Goal: Feedback & Contribution: Leave review/rating

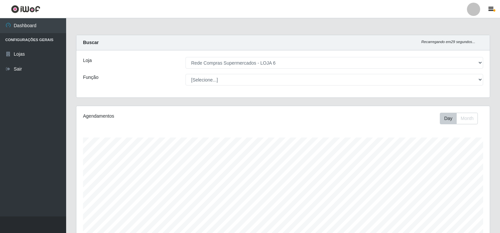
select select "398"
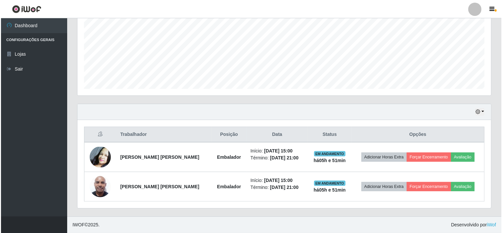
scroll to position [137, 414]
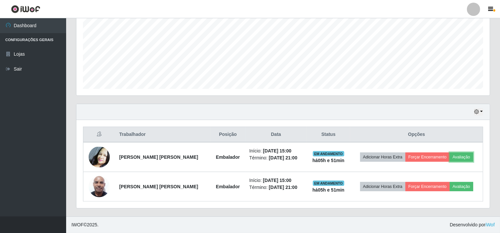
click at [467, 156] on button "Avaliação" at bounding box center [461, 156] width 23 height 9
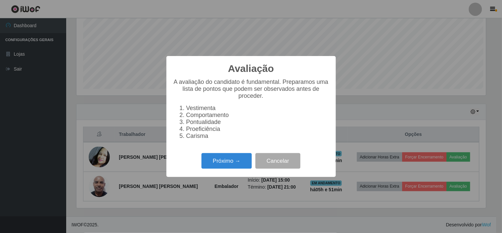
scroll to position [137, 409]
click at [236, 161] on button "Próximo →" at bounding box center [226, 161] width 50 height 16
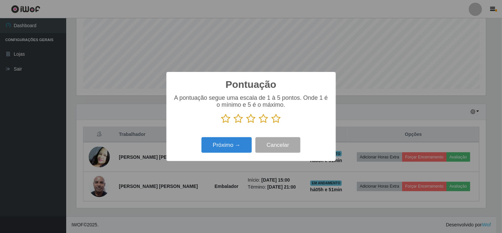
scroll to position [330709, 330437]
click at [275, 121] on icon at bounding box center [276, 118] width 9 height 10
click at [272, 123] on input "radio" at bounding box center [272, 123] width 0 height 0
click at [227, 145] on button "Próximo →" at bounding box center [226, 145] width 50 height 16
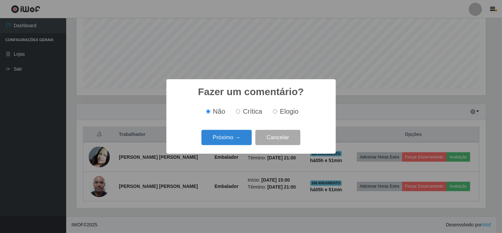
click at [284, 114] on span "Elogio" at bounding box center [289, 111] width 19 height 7
click at [277, 113] on input "Elogio" at bounding box center [275, 111] width 4 height 4
radio input "true"
click at [227, 139] on button "Próximo →" at bounding box center [226, 138] width 50 height 16
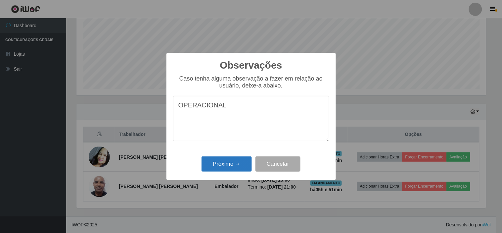
type textarea "OPERACIONAL"
click at [220, 168] on button "Próximo →" at bounding box center [226, 164] width 50 height 16
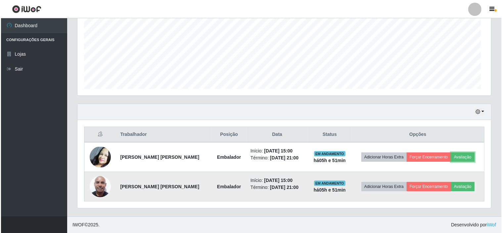
scroll to position [137, 414]
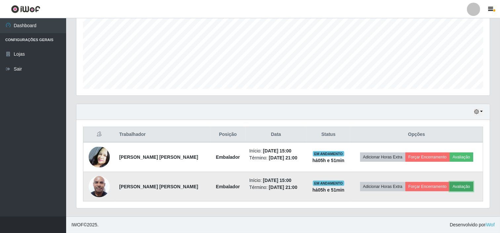
click at [460, 185] on button "Avaliação" at bounding box center [461, 186] width 23 height 9
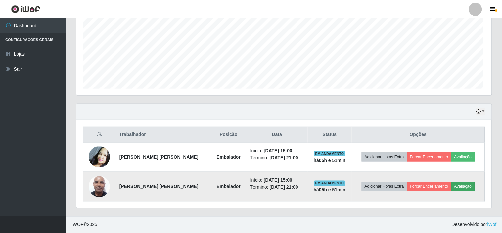
scroll to position [137, 409]
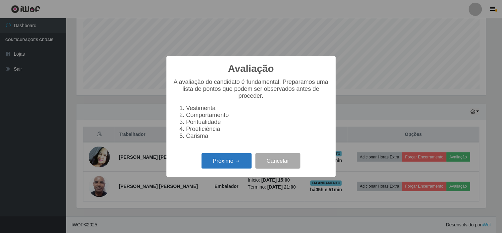
click at [227, 163] on button "Próximo →" at bounding box center [226, 161] width 50 height 16
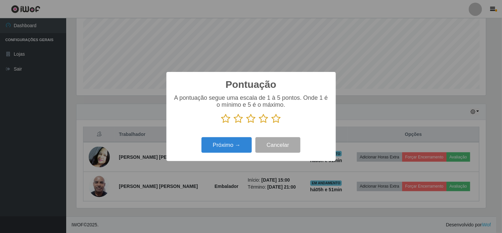
scroll to position [330709, 330437]
click at [276, 121] on icon at bounding box center [276, 118] width 9 height 10
click at [272, 123] on input "radio" at bounding box center [272, 123] width 0 height 0
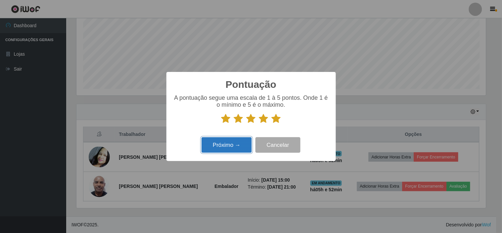
click at [234, 144] on button "Próximo →" at bounding box center [226, 145] width 50 height 16
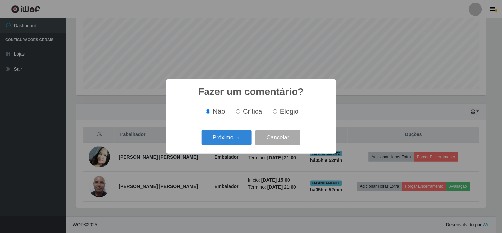
click at [279, 112] on label "Elogio" at bounding box center [284, 112] width 28 height 8
click at [277, 112] on input "Elogio" at bounding box center [275, 111] width 4 height 4
radio input "true"
click at [224, 137] on button "Próximo →" at bounding box center [226, 138] width 50 height 16
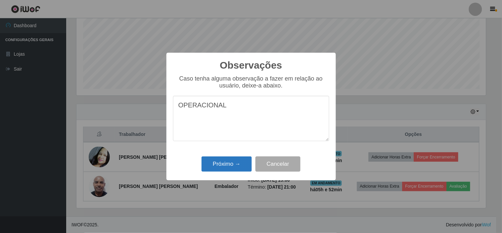
type textarea "OPERACIONAL"
click at [232, 163] on button "Próximo →" at bounding box center [226, 164] width 50 height 16
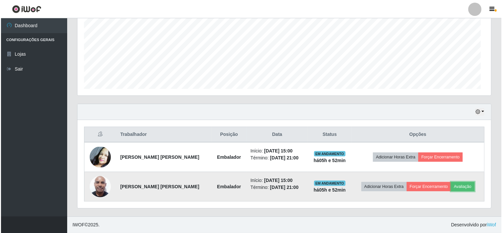
scroll to position [137, 414]
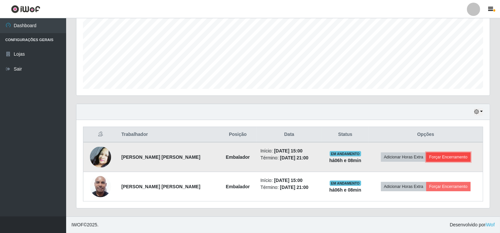
click at [444, 157] on button "Forçar Encerramento" at bounding box center [448, 156] width 44 height 9
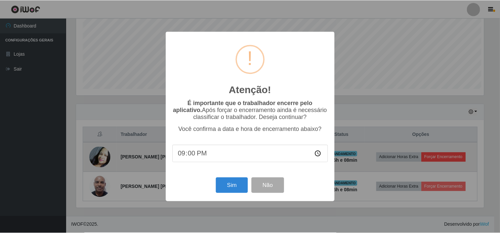
scroll to position [137, 409]
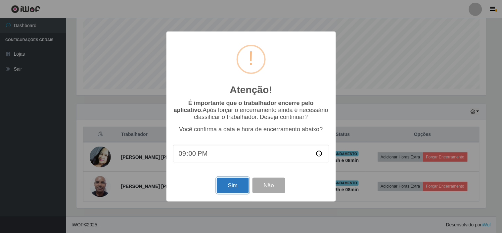
click at [230, 191] on button "Sim" at bounding box center [233, 185] width 32 height 16
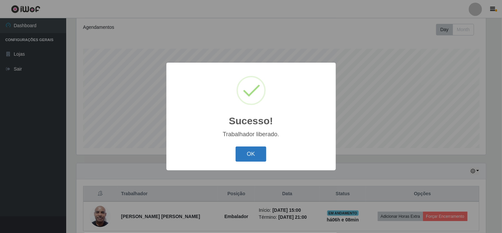
click at [250, 147] on button "OK" at bounding box center [251, 154] width 31 height 16
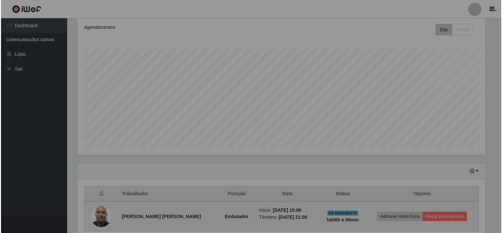
scroll to position [137, 414]
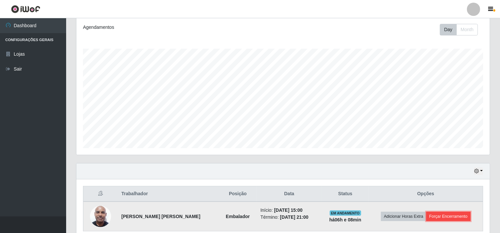
click at [453, 215] on button "Forçar Encerramento" at bounding box center [448, 215] width 44 height 9
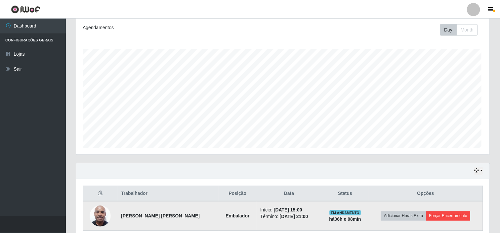
scroll to position [137, 409]
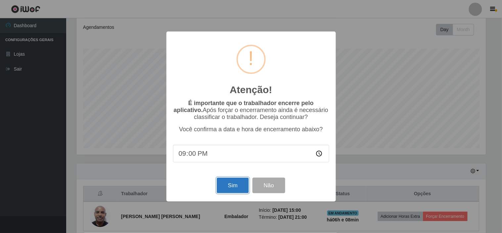
click at [233, 189] on button "Sim" at bounding box center [233, 185] width 32 height 16
